Goal: Check status: Check status

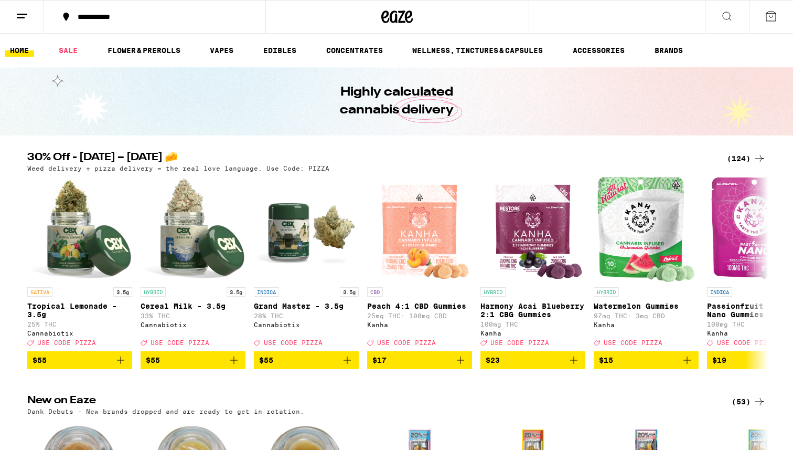
click at [572, 48] on ul "HOME SALE FLOWER & PREROLLS VAPES EDIBLES CONCENTRATES WELLNESS, TINCTURES & CA…" at bounding box center [396, 51] width 793 height 34
click at [572, 20] on icon at bounding box center [771, 16] width 13 height 13
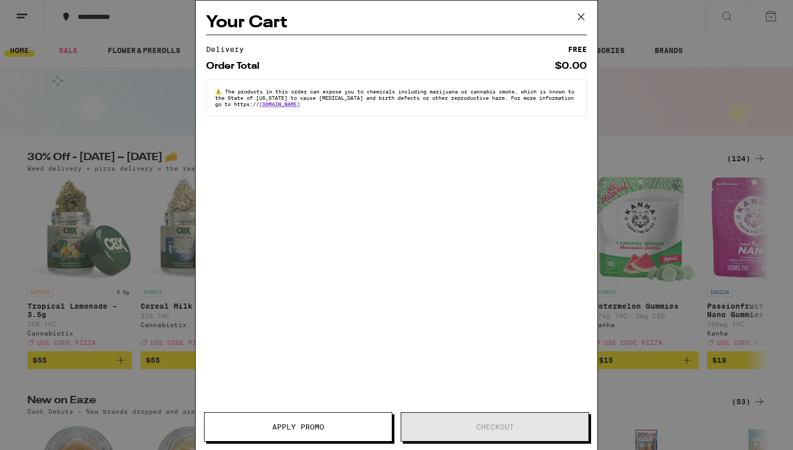
click at [572, 17] on icon at bounding box center [581, 17] width 16 height 16
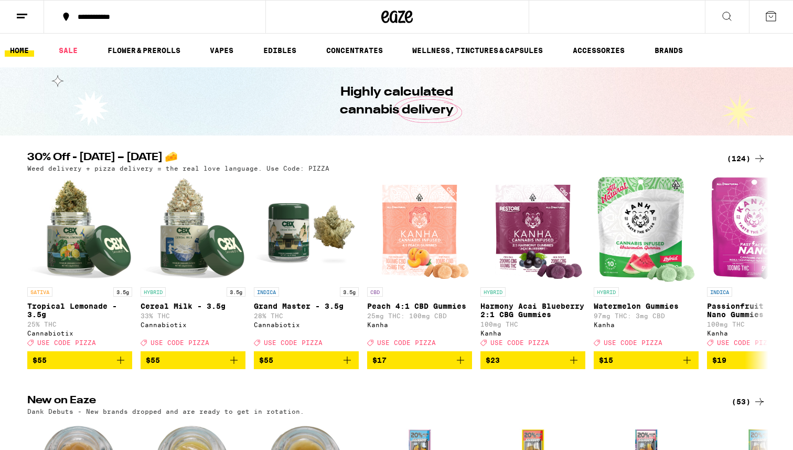
click at [23, 14] on line at bounding box center [22, 14] width 10 height 0
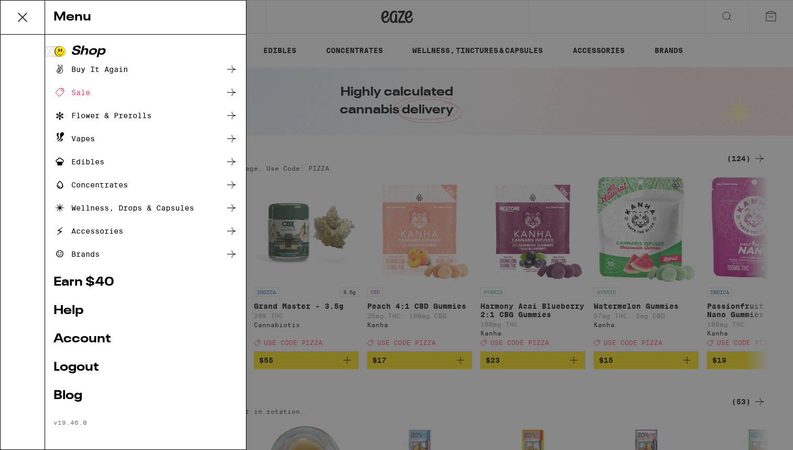
click at [97, 270] on link "Account" at bounding box center [146, 339] width 184 height 13
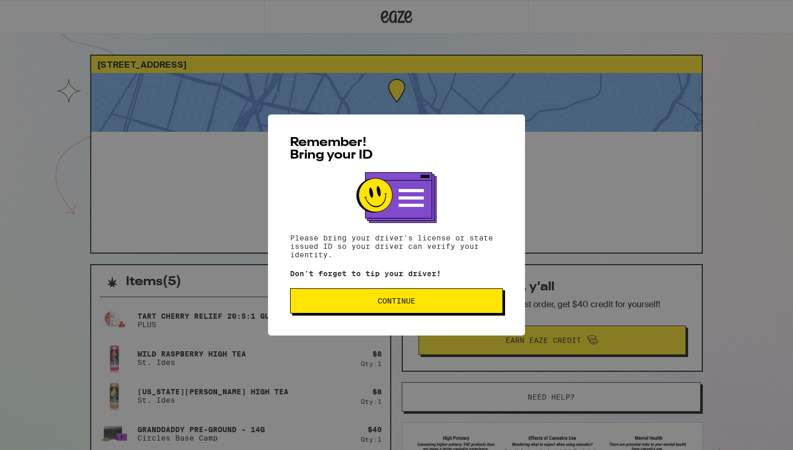
click at [338, 270] on span "Continue" at bounding box center [396, 300] width 195 height 7
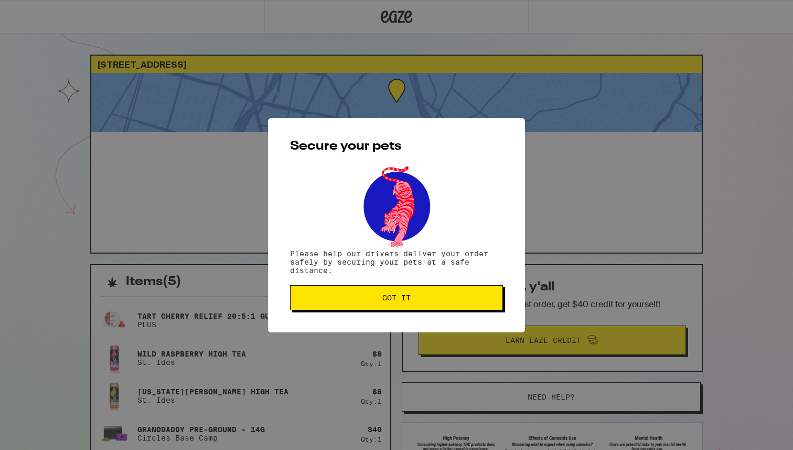
click at [338, 270] on span "Got it" at bounding box center [396, 297] width 195 height 7
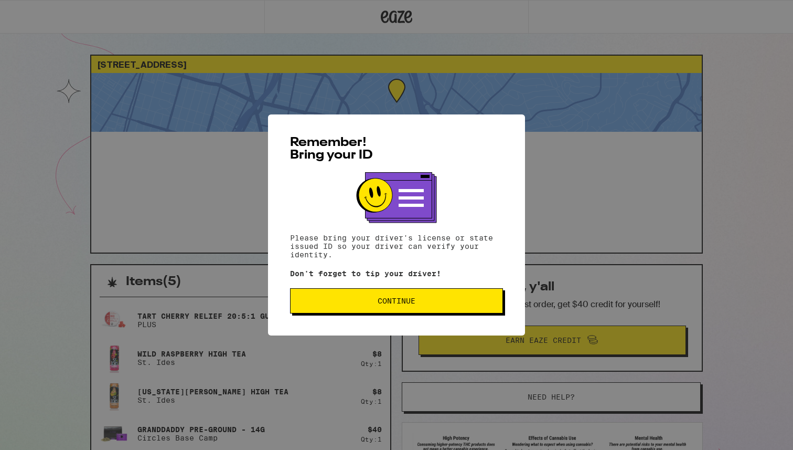
click at [310, 300] on span "Continue" at bounding box center [396, 300] width 195 height 7
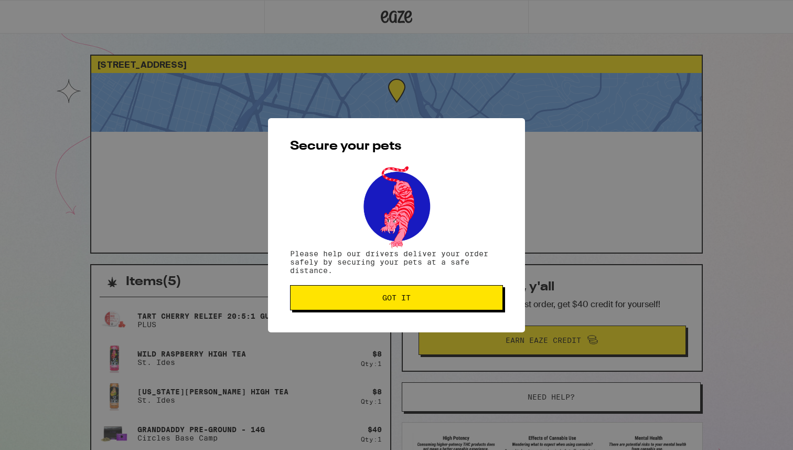
click at [310, 300] on span "Got it" at bounding box center [396, 297] width 195 height 7
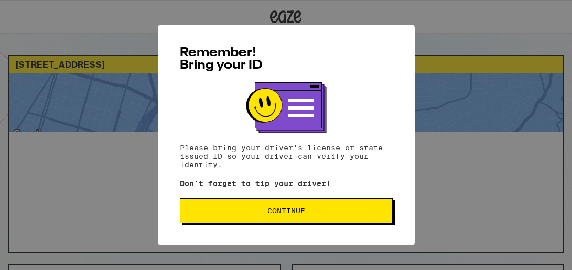
click at [257, 212] on span "Continue" at bounding box center [286, 210] width 195 height 7
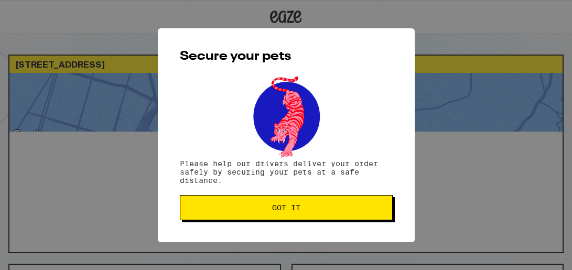
click at [255, 211] on span "Got it" at bounding box center [286, 207] width 195 height 7
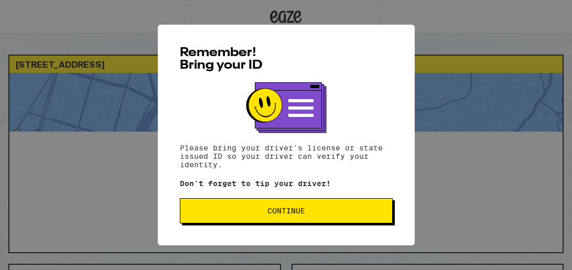
click at [243, 206] on button "Continue" at bounding box center [286, 210] width 213 height 25
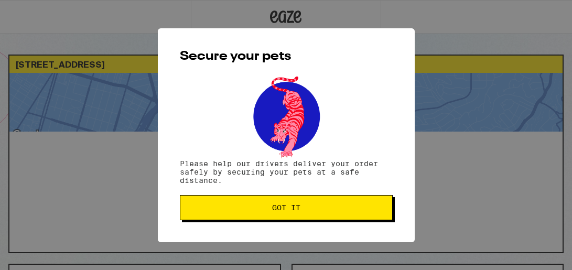
click at [243, 206] on span "Got it" at bounding box center [286, 207] width 195 height 7
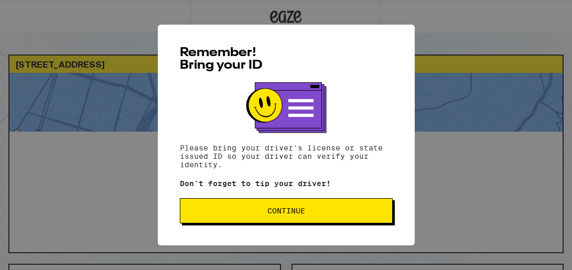
click at [223, 210] on span "Continue" at bounding box center [286, 210] width 195 height 7
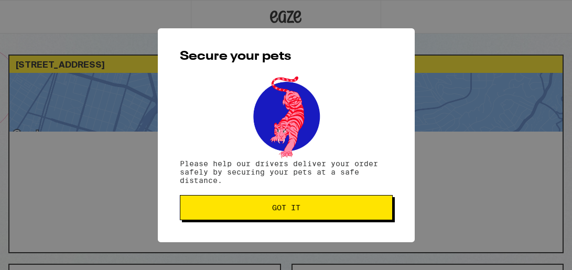
click at [223, 210] on span "Got it" at bounding box center [286, 207] width 195 height 7
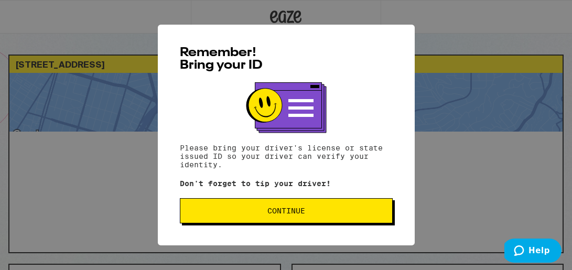
click at [311, 215] on span "Continue" at bounding box center [286, 210] width 195 height 7
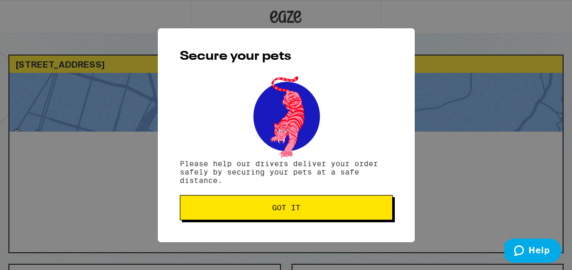
click at [311, 216] on button "Got it" at bounding box center [286, 207] width 213 height 25
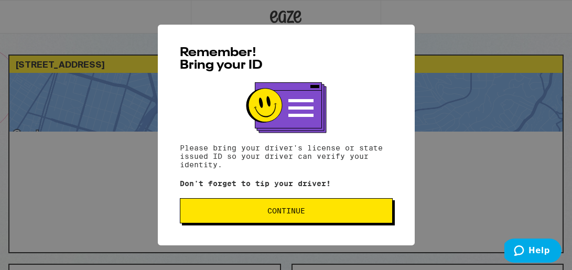
click at [249, 213] on span "Continue" at bounding box center [286, 210] width 195 height 7
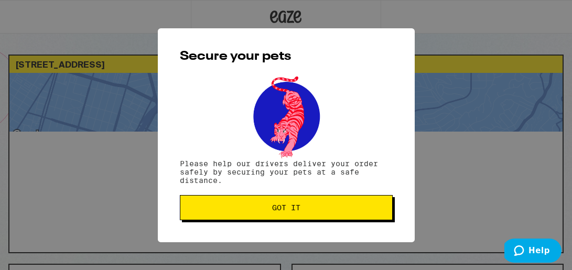
click at [249, 213] on button "Got it" at bounding box center [286, 207] width 213 height 25
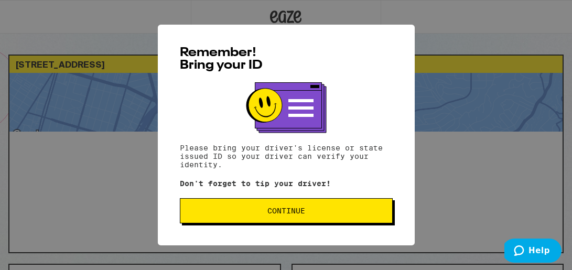
click at [265, 215] on span "Continue" at bounding box center [286, 210] width 195 height 7
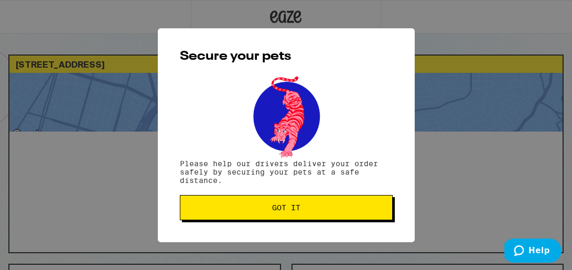
click at [265, 215] on button "Got it" at bounding box center [286, 207] width 213 height 25
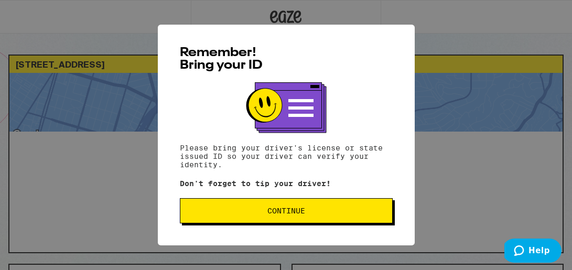
click at [254, 212] on span "Continue" at bounding box center [286, 210] width 195 height 7
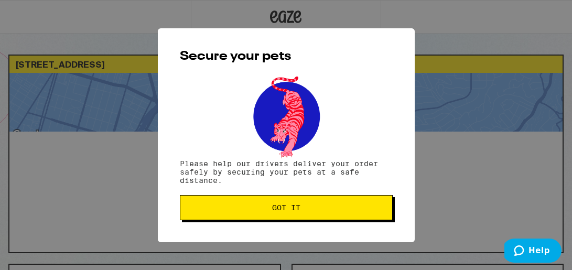
click at [254, 211] on span "Got it" at bounding box center [286, 207] width 195 height 7
